Goal: Task Accomplishment & Management: Use online tool/utility

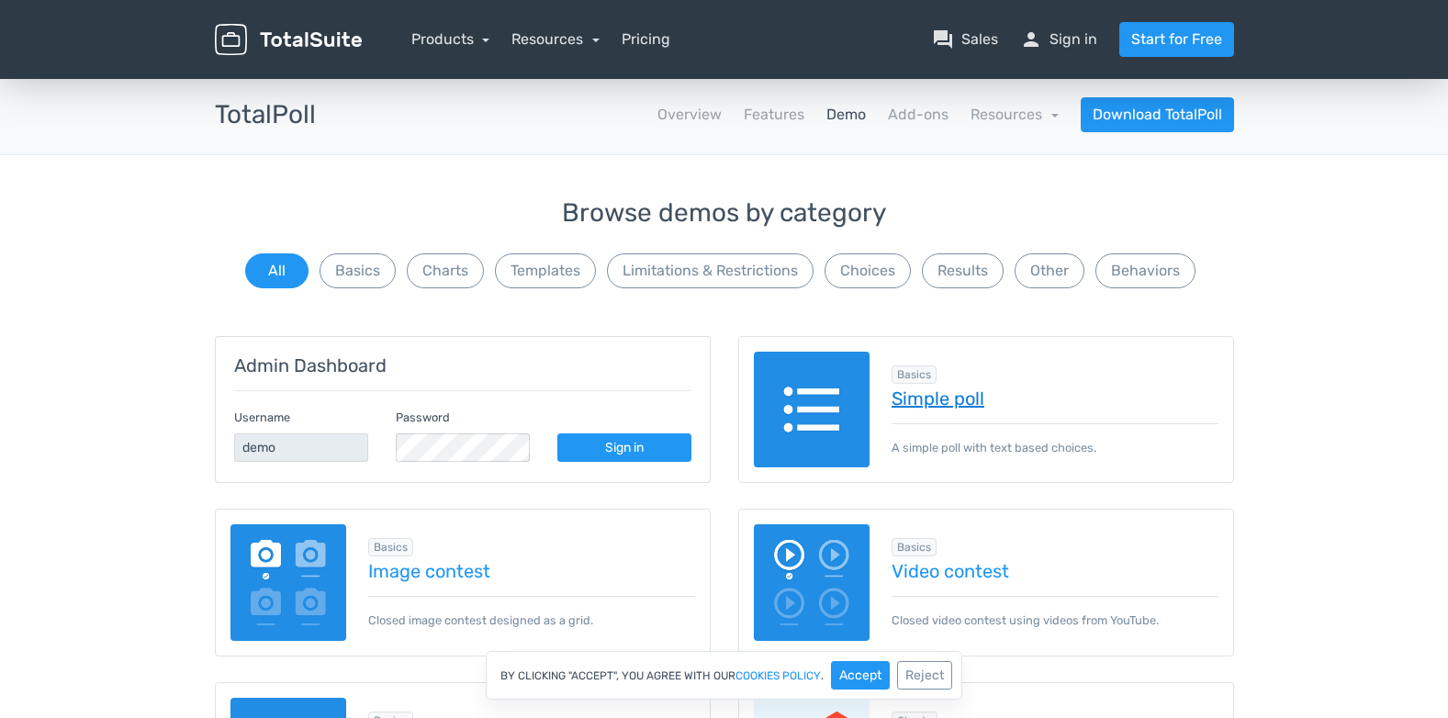
click at [945, 402] on link "Simple poll" at bounding box center [1055, 398] width 327 height 20
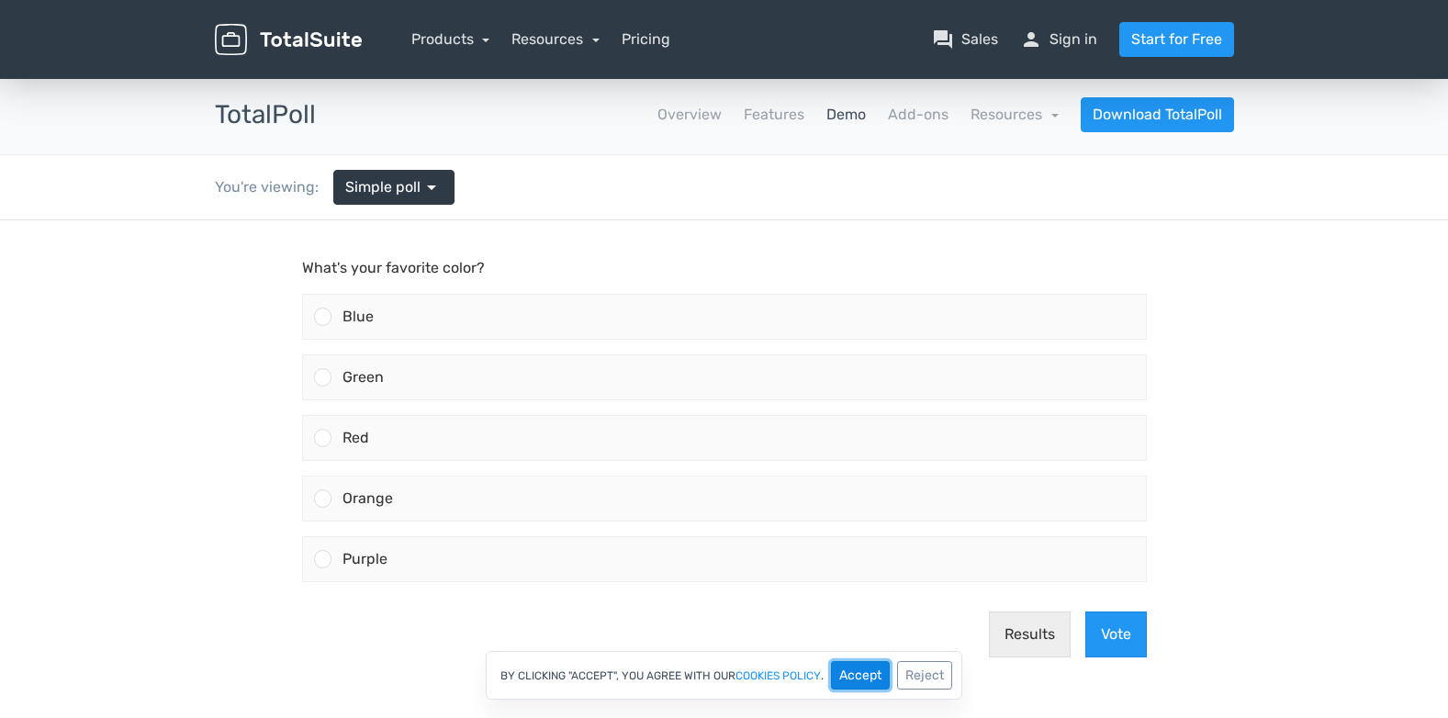
click at [866, 677] on button "Accept" at bounding box center [860, 675] width 59 height 28
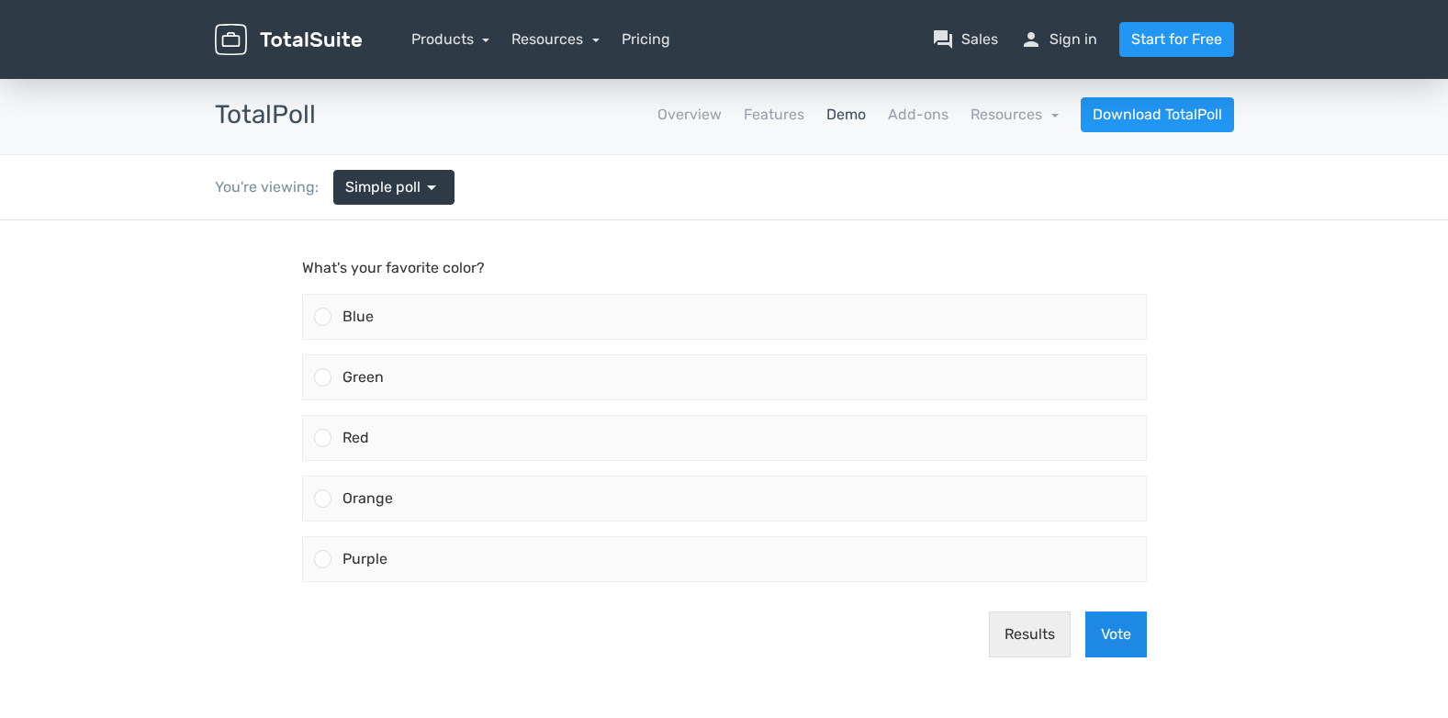
click at [1096, 623] on button "Vote" at bounding box center [1116, 635] width 62 height 46
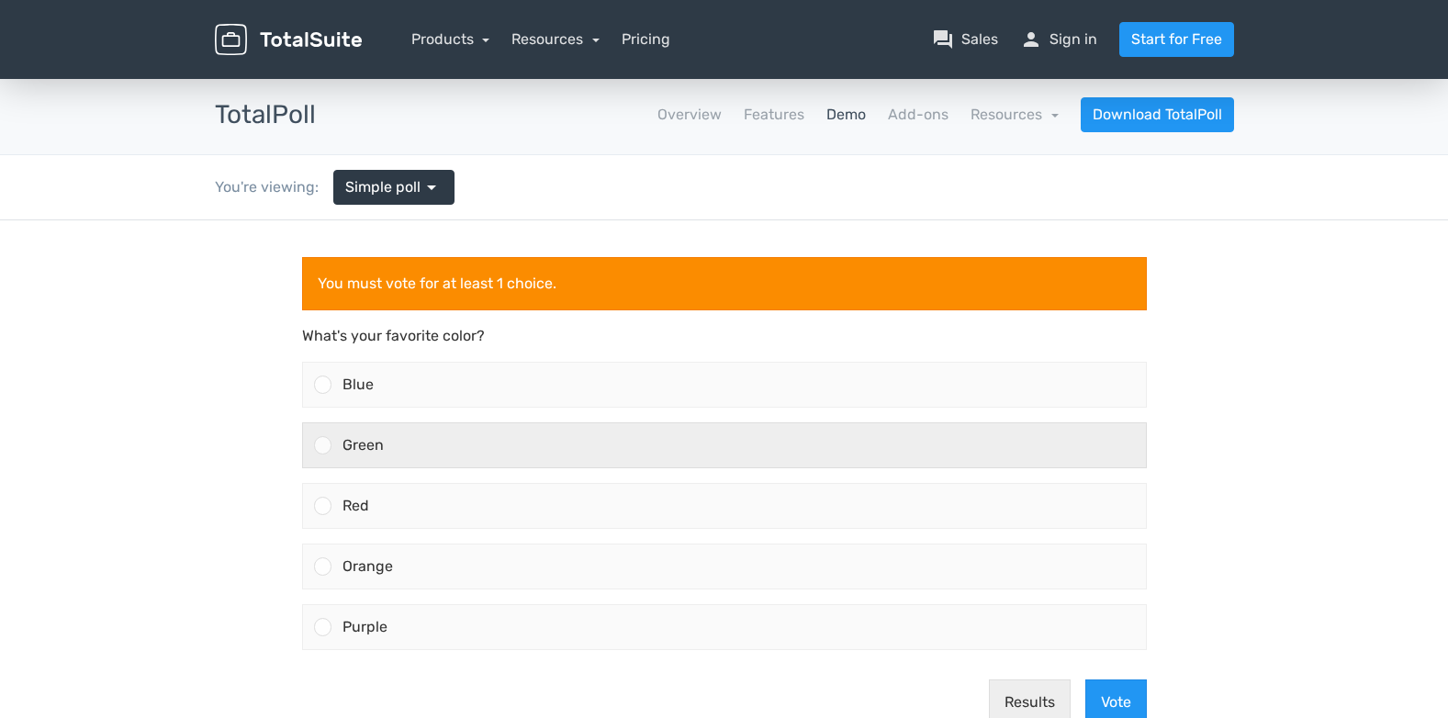
click at [326, 441] on div at bounding box center [322, 444] width 17 height 17
click at [322, 445] on input "Green" at bounding box center [322, 445] width 0 height 0
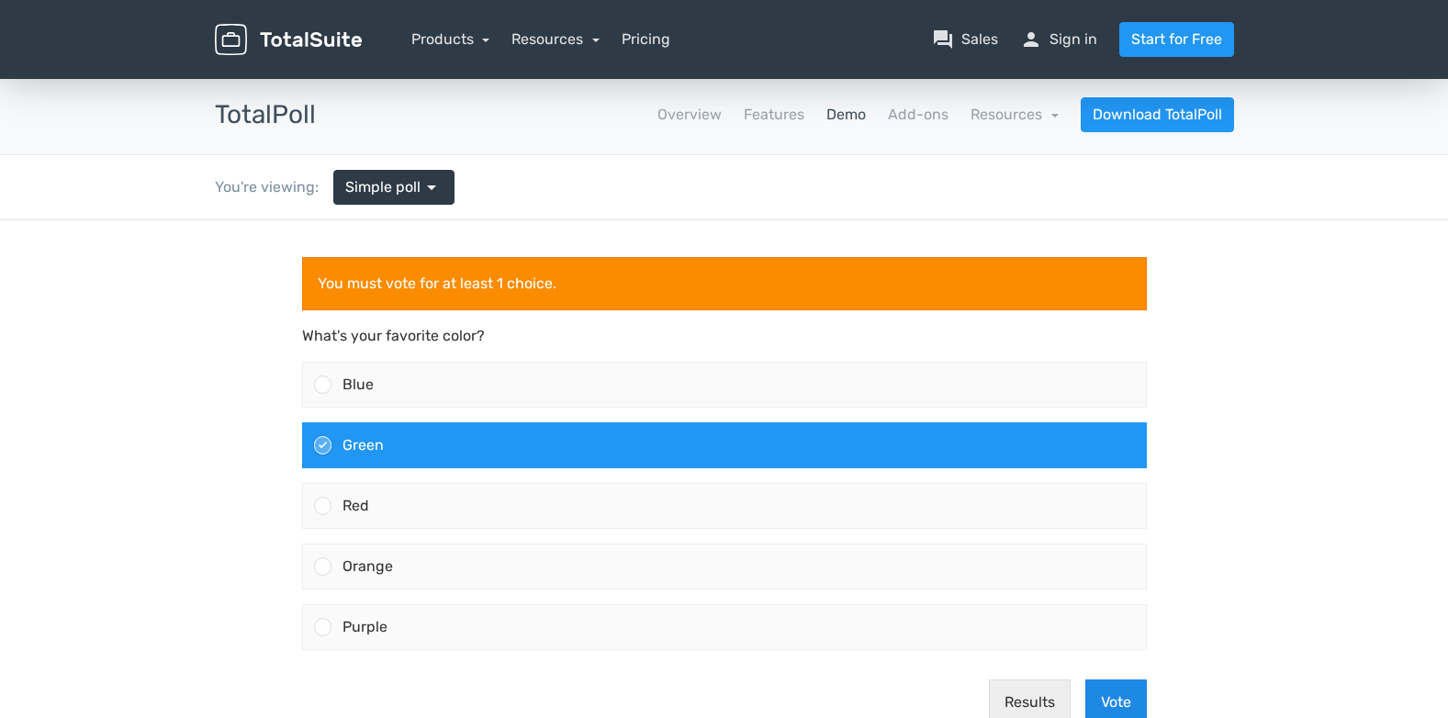
click at [1101, 703] on button "Vote" at bounding box center [1116, 702] width 62 height 46
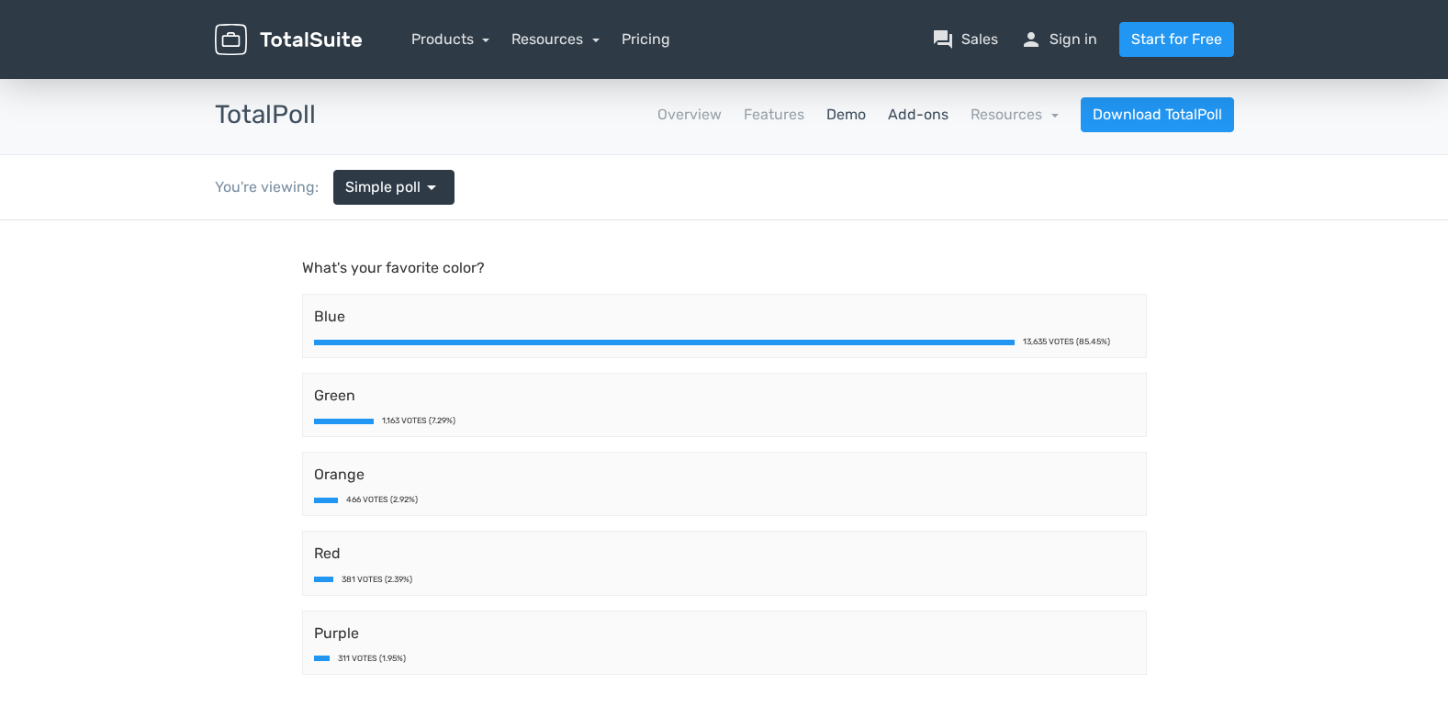
click at [922, 105] on link "Add-ons" at bounding box center [918, 115] width 61 height 22
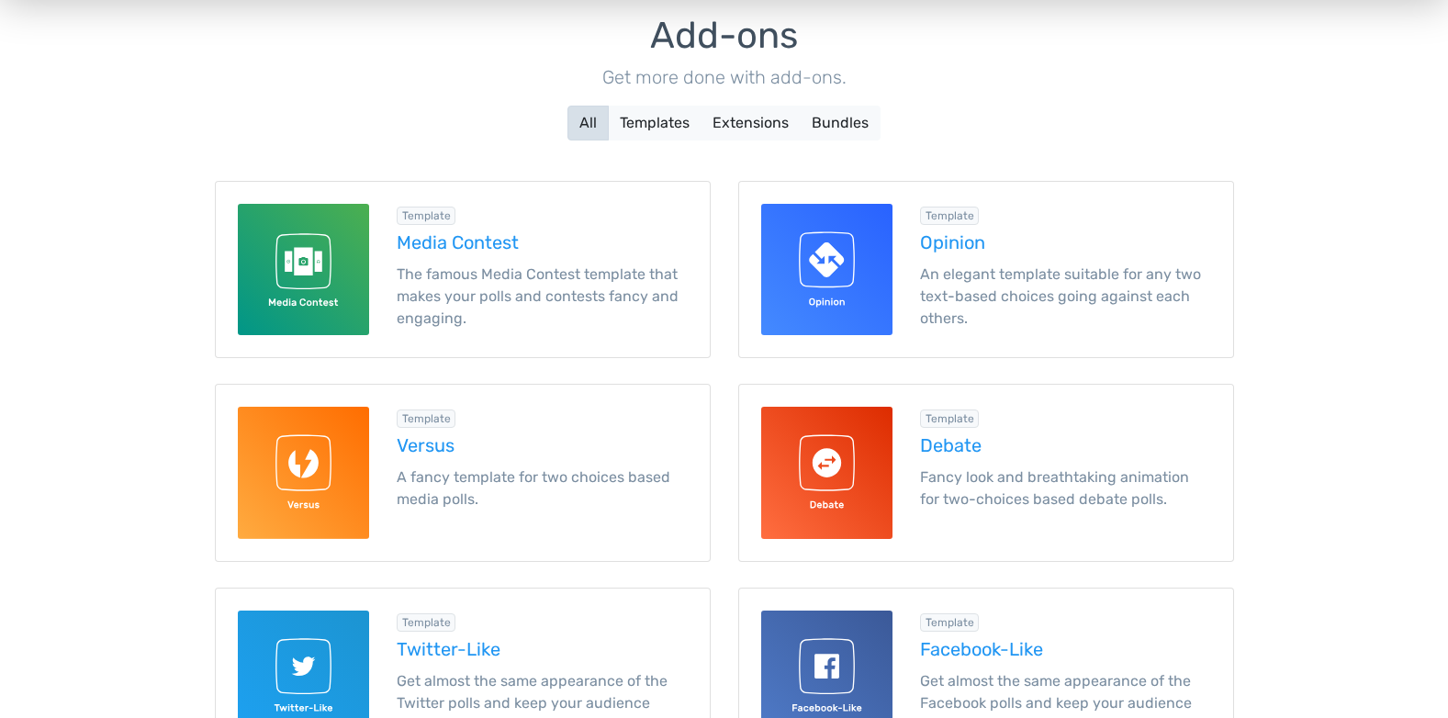
scroll to position [275, 0]
